Goal: Transaction & Acquisition: Subscribe to service/newsletter

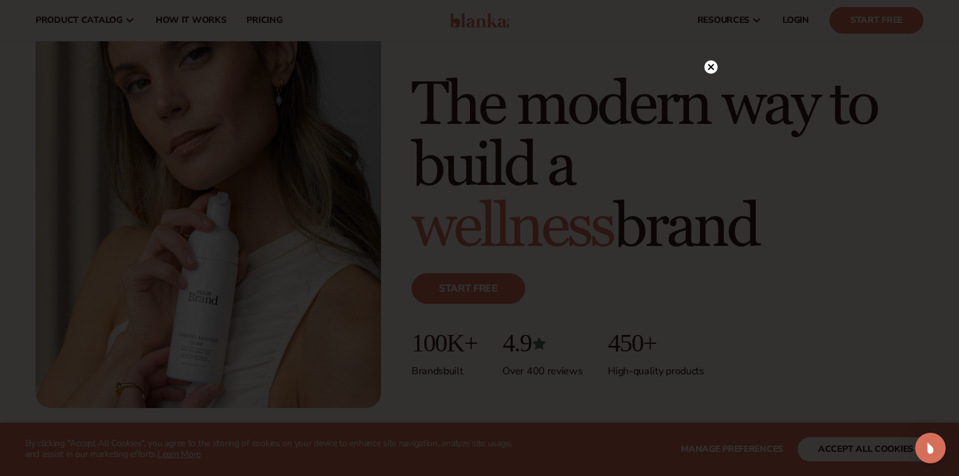
scroll to position [96, 0]
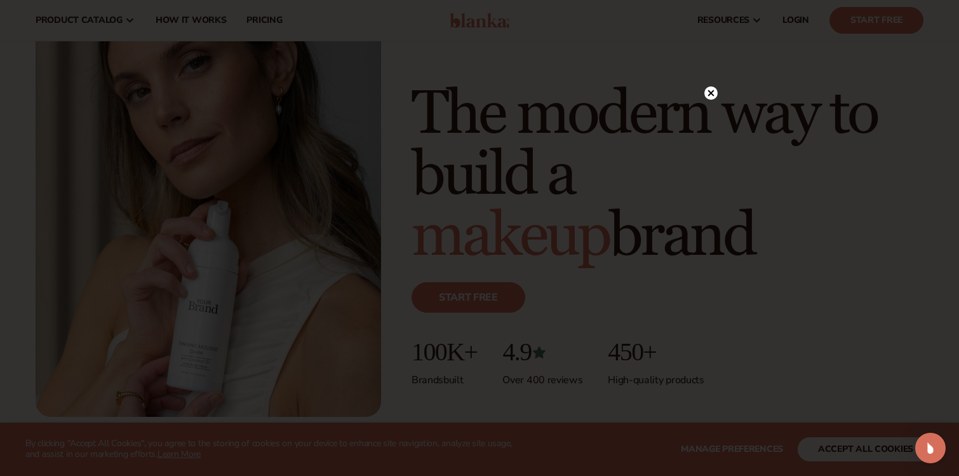
click at [709, 103] on div at bounding box center [710, 93] width 13 height 22
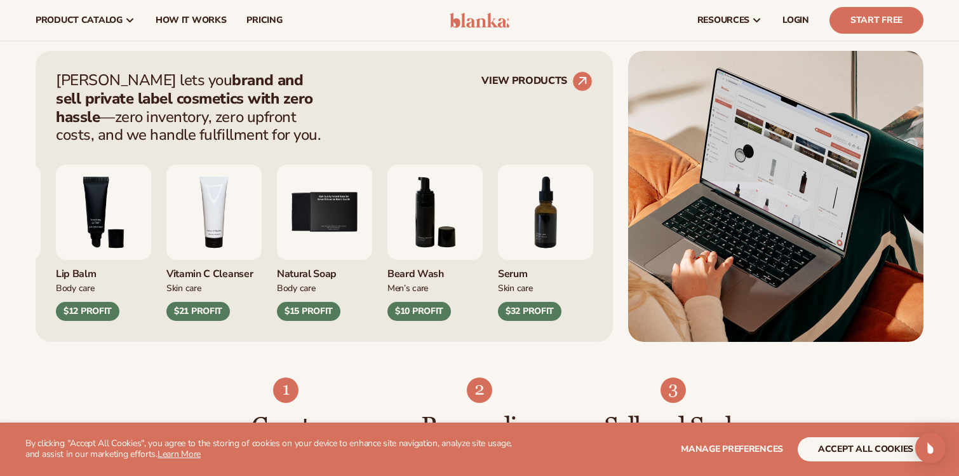
scroll to position [472, 0]
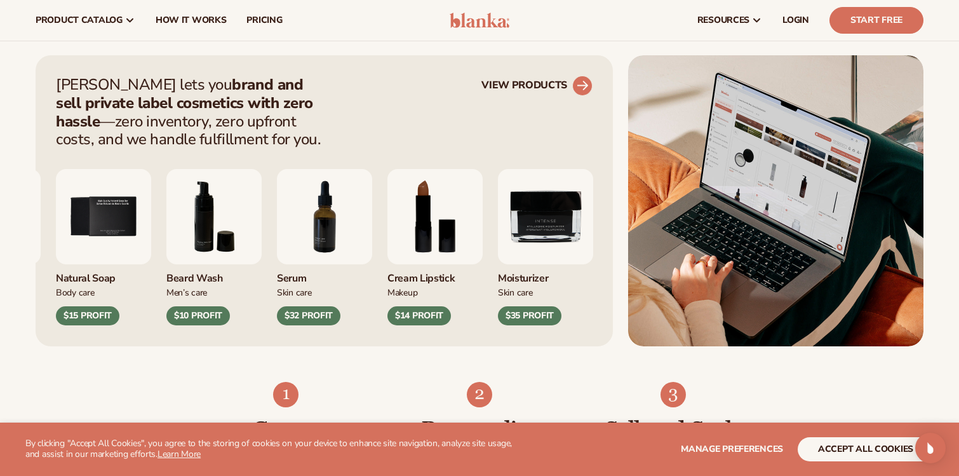
click at [582, 84] on circle at bounding box center [582, 86] width 28 height 28
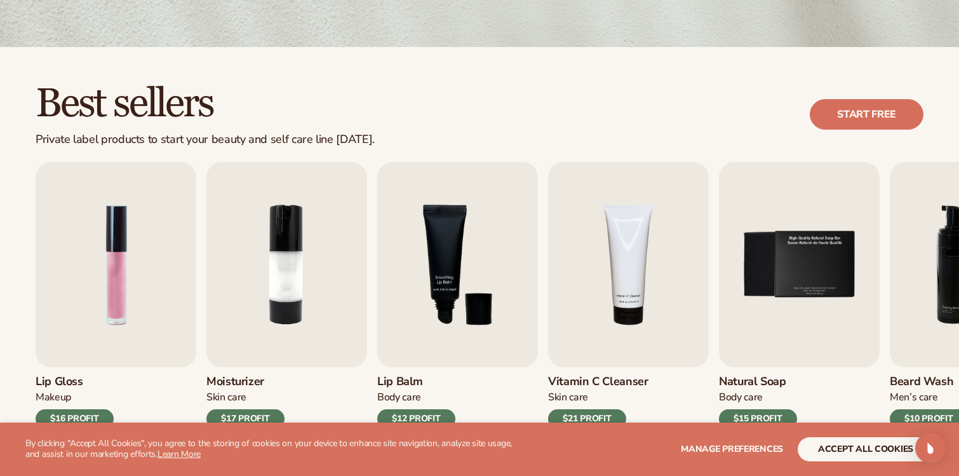
scroll to position [295, 0]
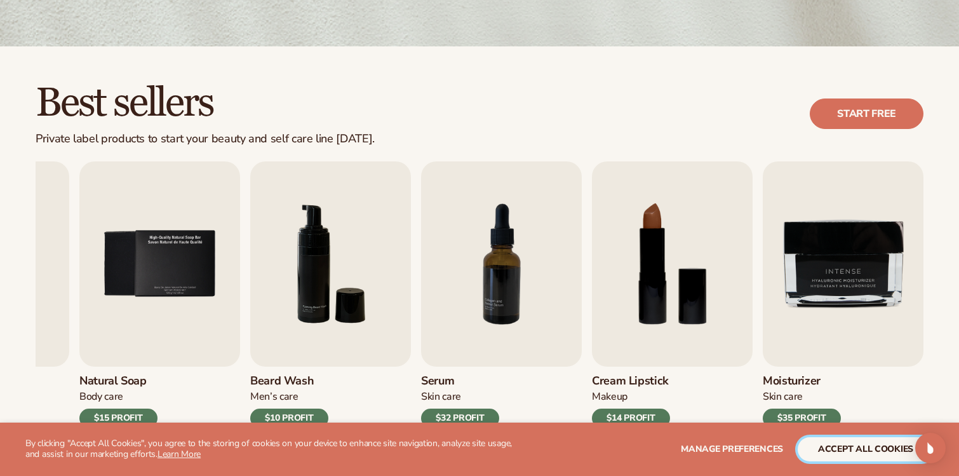
click at [882, 452] on button "accept all cookies" at bounding box center [865, 449] width 136 height 24
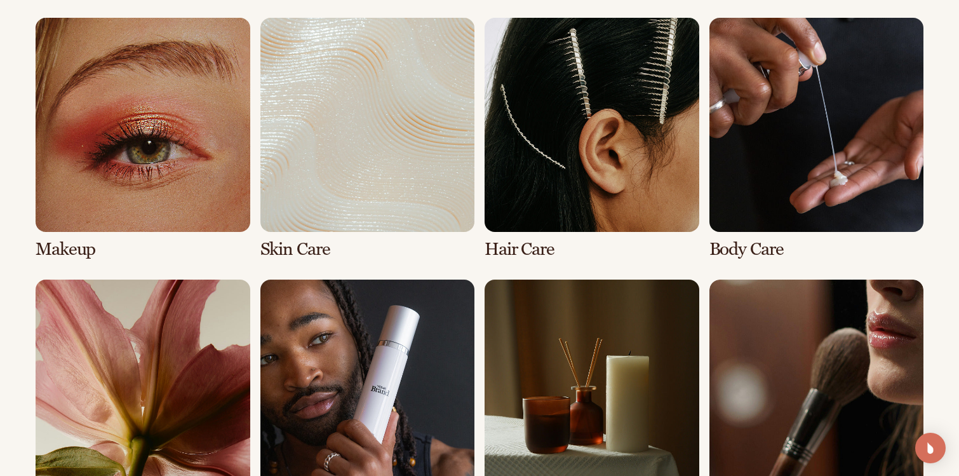
scroll to position [958, 0]
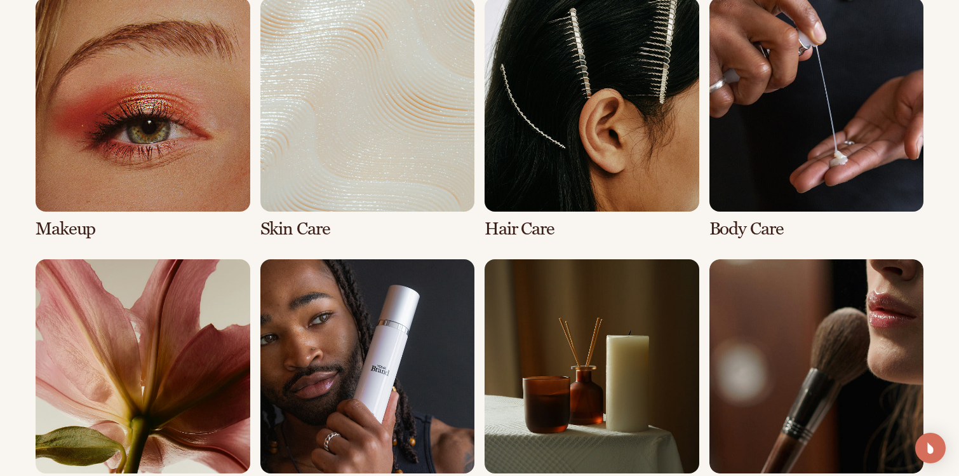
click at [450, 145] on link "2 / 8" at bounding box center [367, 117] width 215 height 241
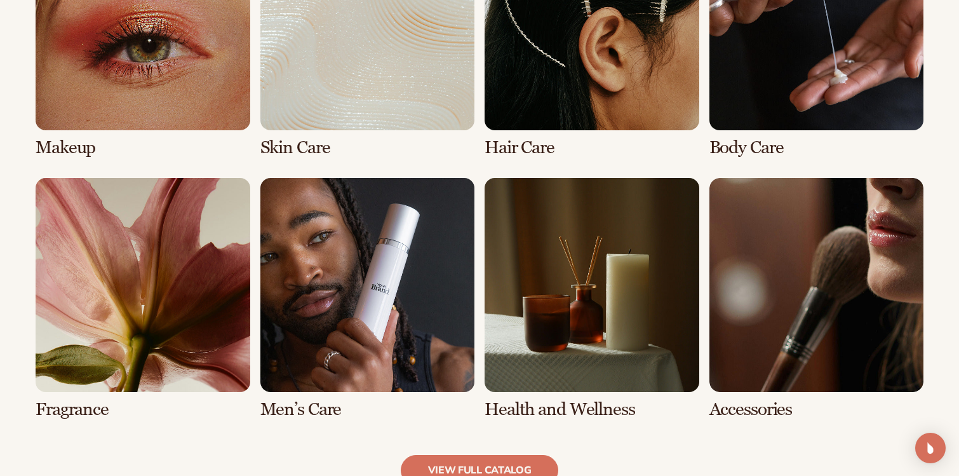
scroll to position [1059, 0]
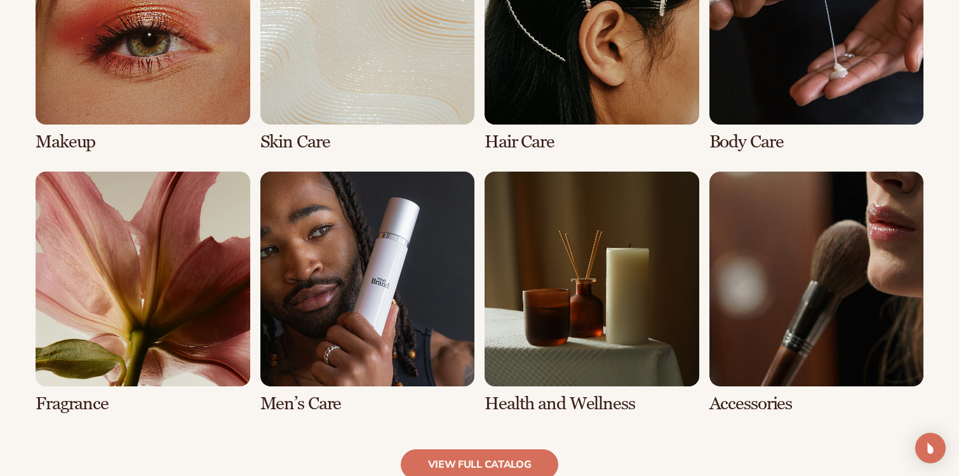
scroll to position [1076, 0]
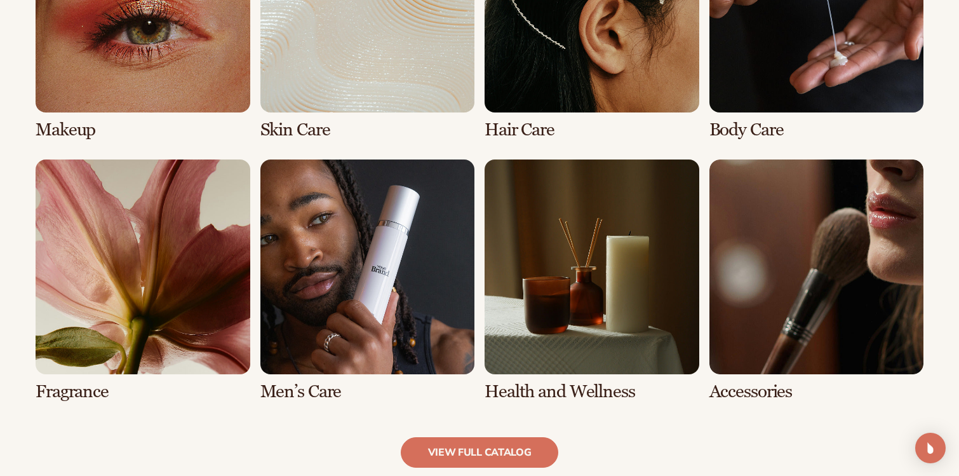
click at [399, 95] on link "2 / 8" at bounding box center [367, 18] width 215 height 241
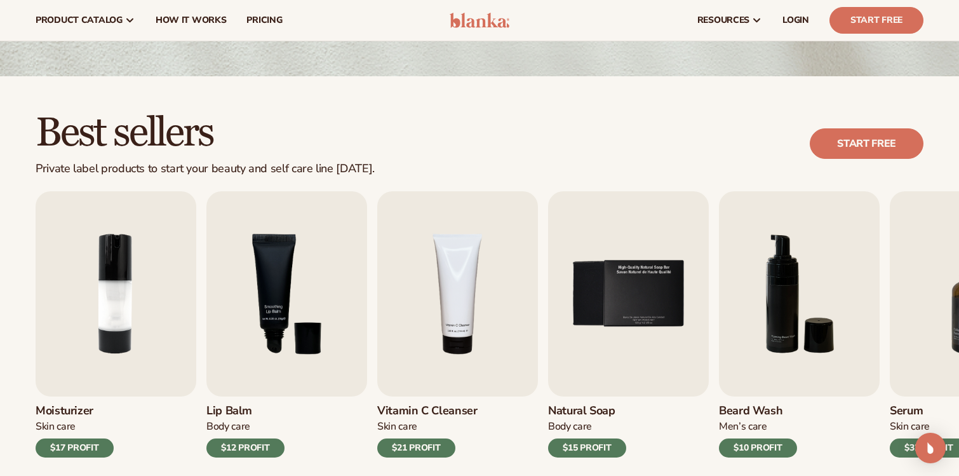
scroll to position [263, 0]
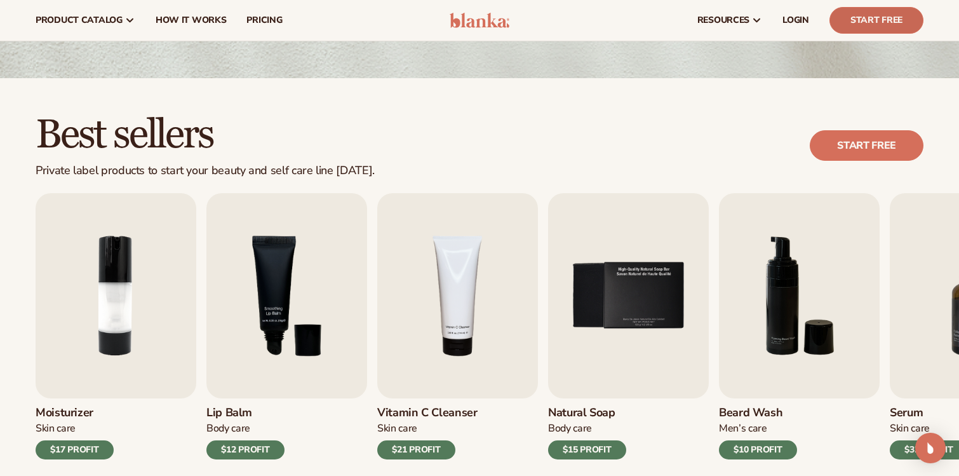
click at [900, 11] on link "Start Free" at bounding box center [876, 20] width 94 height 27
